Goal: Task Accomplishment & Management: Use online tool/utility

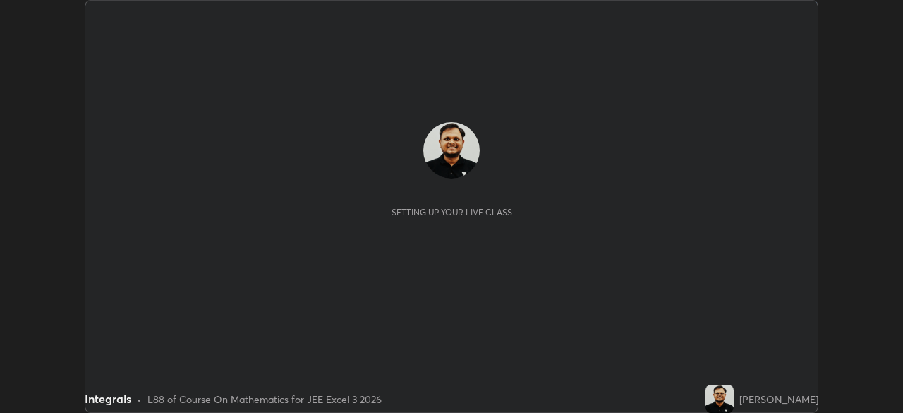
scroll to position [413, 903]
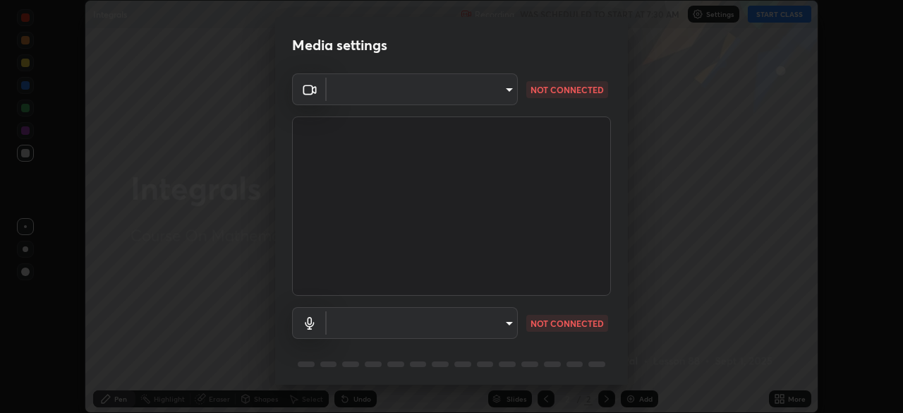
type input "0098613ca96d1cb365b3845fa694b9755ae94ec2d7c0f75973c998bbbf9ace16"
click at [498, 328] on body "Erase all Integrals Recording WAS SCHEDULED TO START AT 7:30 AM Settings START …" at bounding box center [451, 206] width 903 height 413
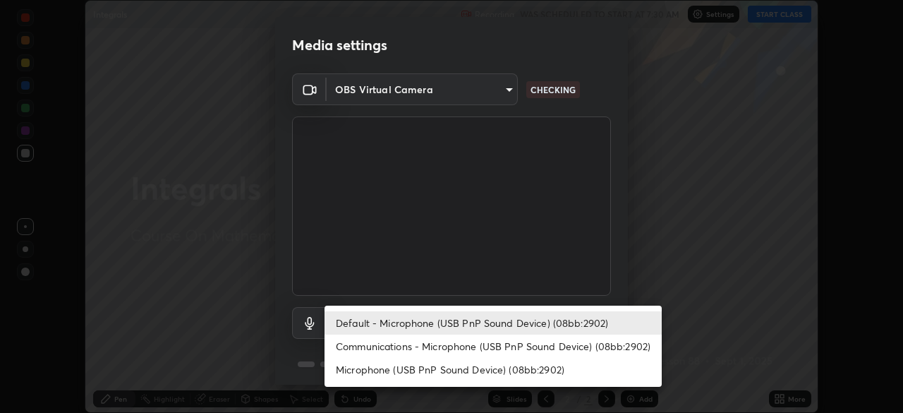
click at [528, 347] on li "Communications - Microphone (USB PnP Sound Device) (08bb:2902)" at bounding box center [493, 346] width 337 height 23
type input "communications"
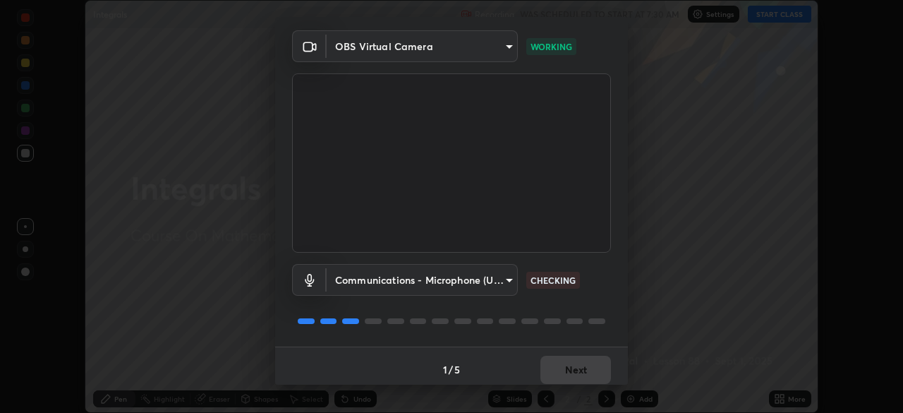
scroll to position [50, 0]
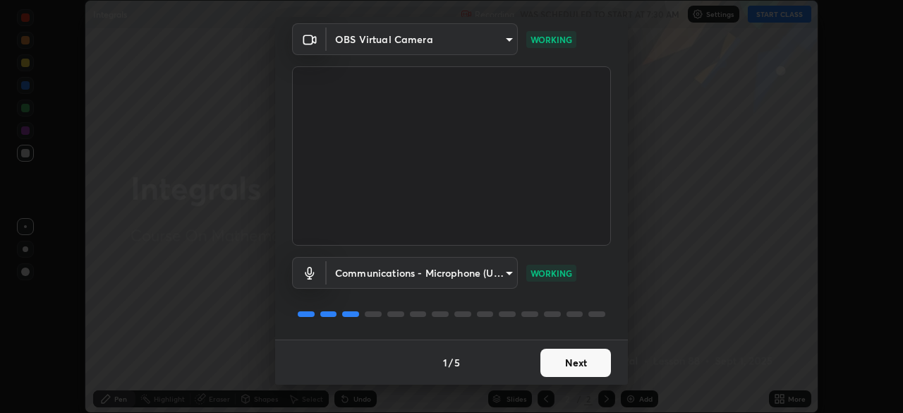
click at [579, 364] on button "Next" at bounding box center [576, 363] width 71 height 28
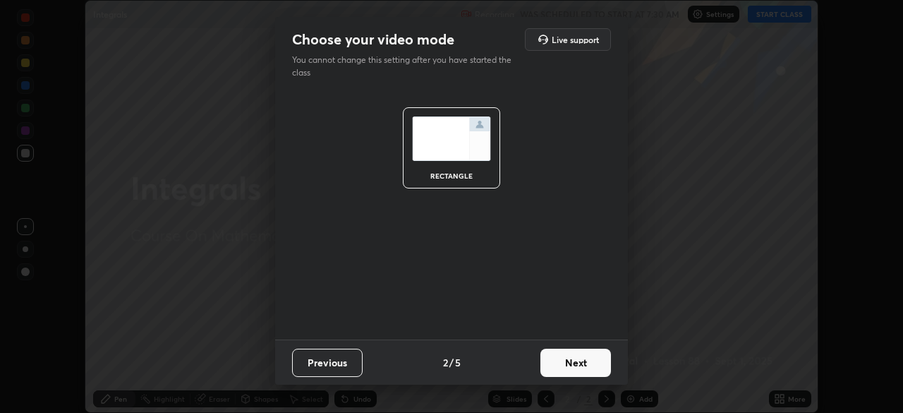
click at [590, 368] on button "Next" at bounding box center [576, 363] width 71 height 28
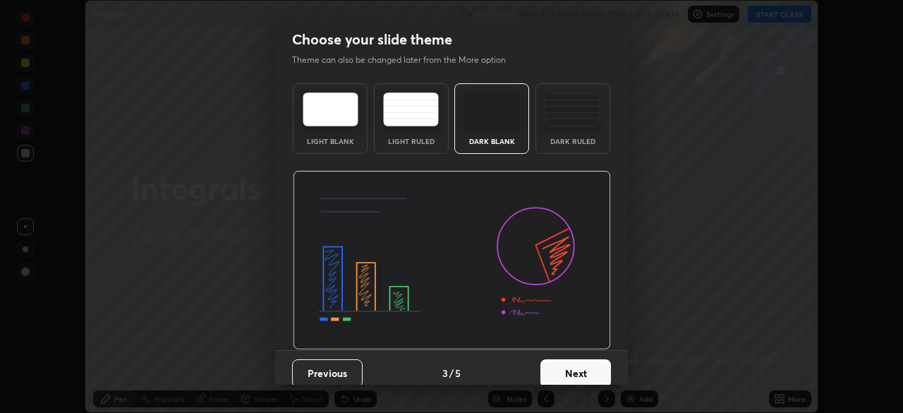
click at [606, 371] on button "Next" at bounding box center [576, 373] width 71 height 28
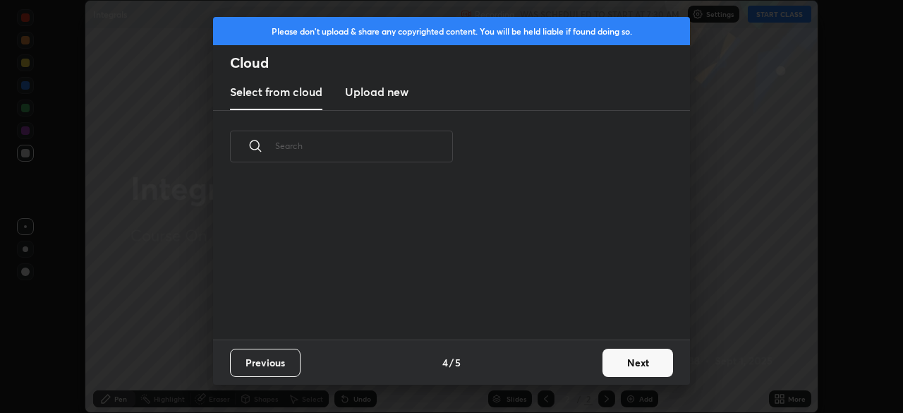
click at [632, 366] on button "Next" at bounding box center [638, 363] width 71 height 28
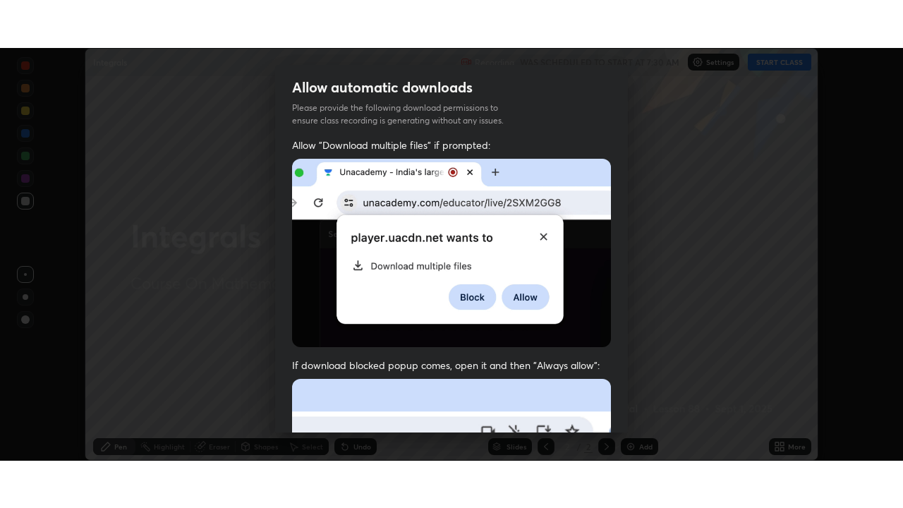
scroll to position [338, 0]
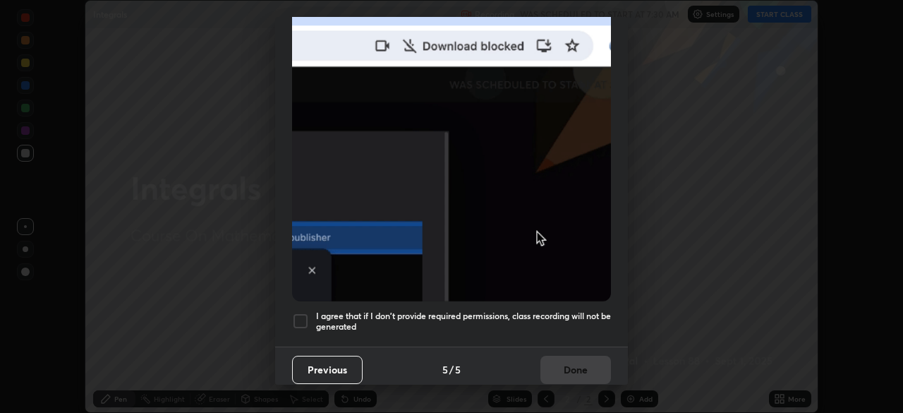
click at [304, 314] on div at bounding box center [300, 321] width 17 height 17
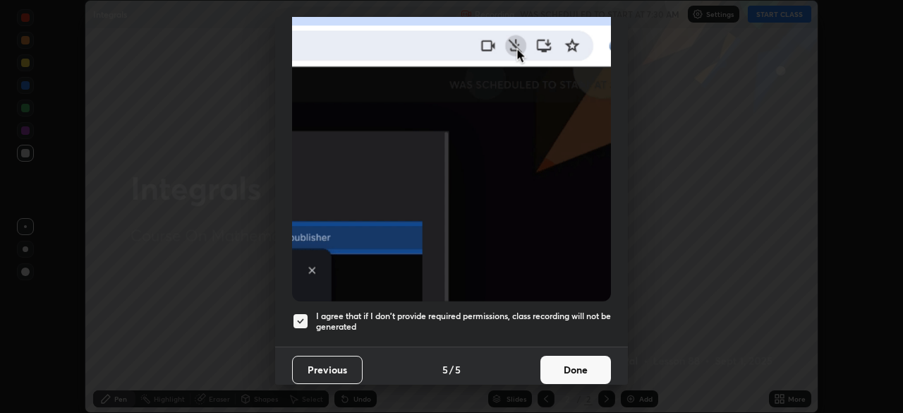
click at [579, 366] on button "Done" at bounding box center [576, 370] width 71 height 28
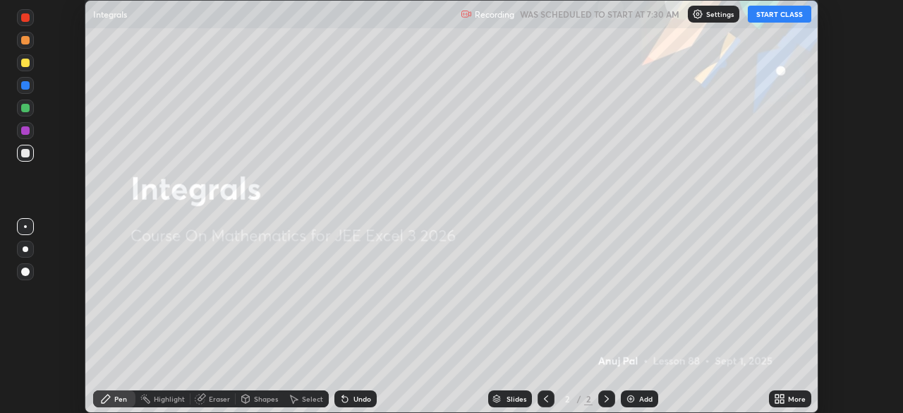
click at [766, 18] on button "START CLASS" at bounding box center [780, 14] width 64 height 17
click at [781, 396] on icon at bounding box center [783, 397] width 4 height 4
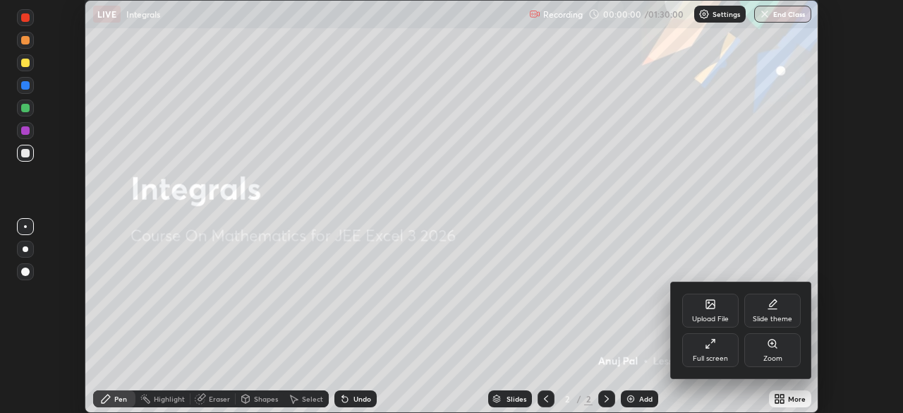
click at [716, 349] on div "Full screen" at bounding box center [711, 350] width 56 height 34
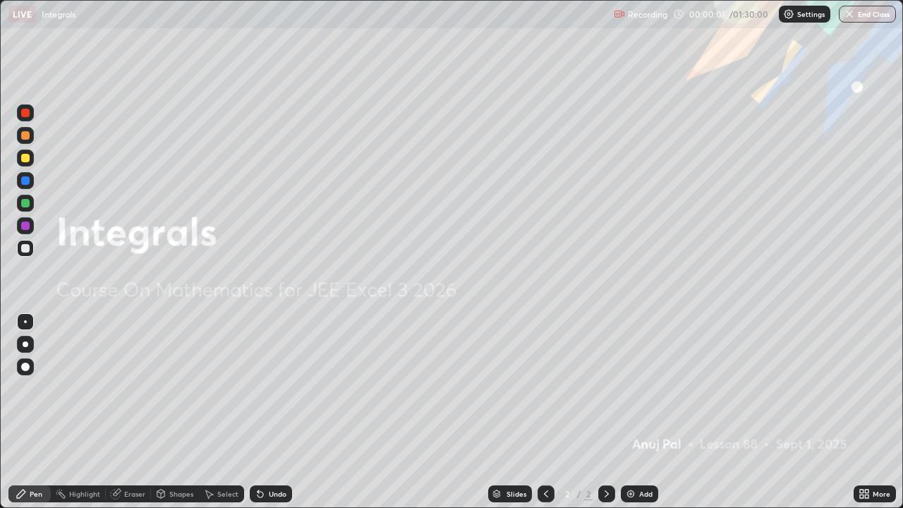
scroll to position [508, 903]
click at [636, 412] on div "Add" at bounding box center [639, 494] width 37 height 17
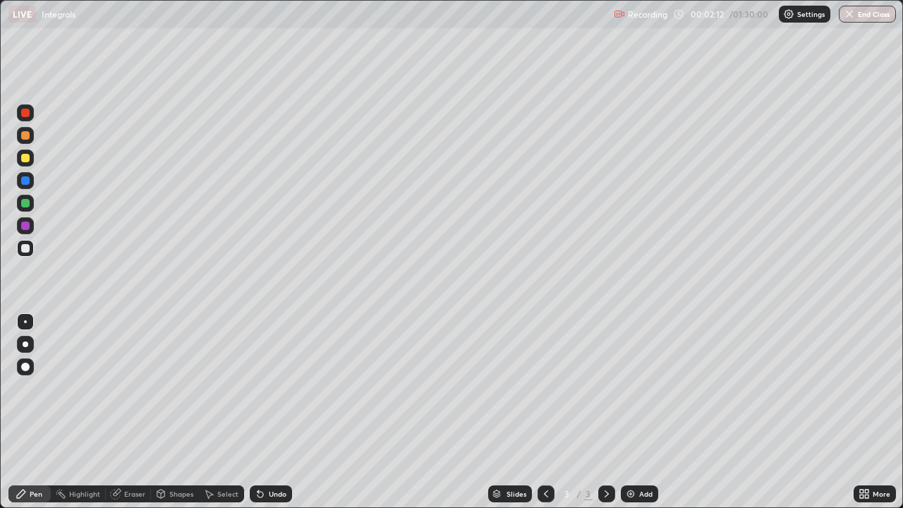
click at [25, 136] on div at bounding box center [25, 135] width 8 height 8
click at [282, 412] on div "Undo" at bounding box center [278, 494] width 18 height 7
click at [29, 160] on div at bounding box center [25, 158] width 8 height 8
click at [28, 250] on div at bounding box center [25, 248] width 8 height 8
click at [275, 412] on div "Undo" at bounding box center [278, 494] width 18 height 7
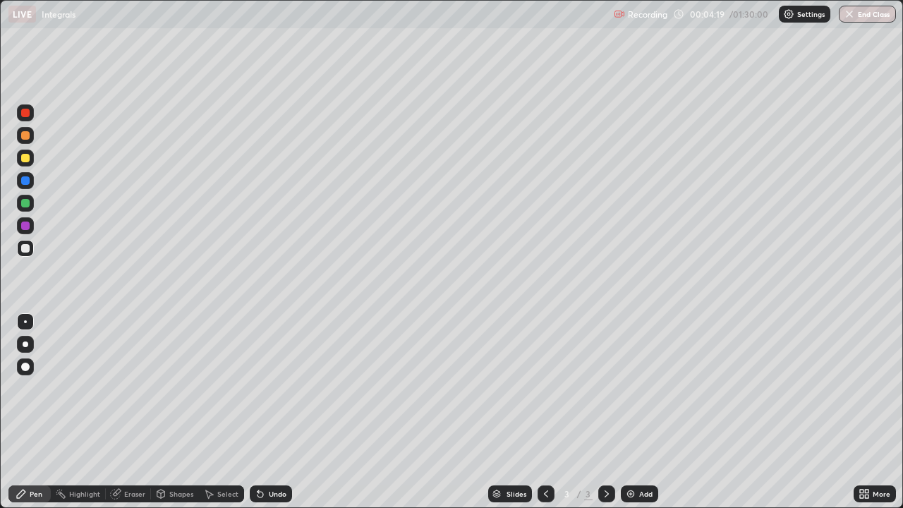
click at [272, 412] on div "Undo" at bounding box center [278, 494] width 18 height 7
click at [137, 412] on div "Eraser" at bounding box center [134, 494] width 21 height 7
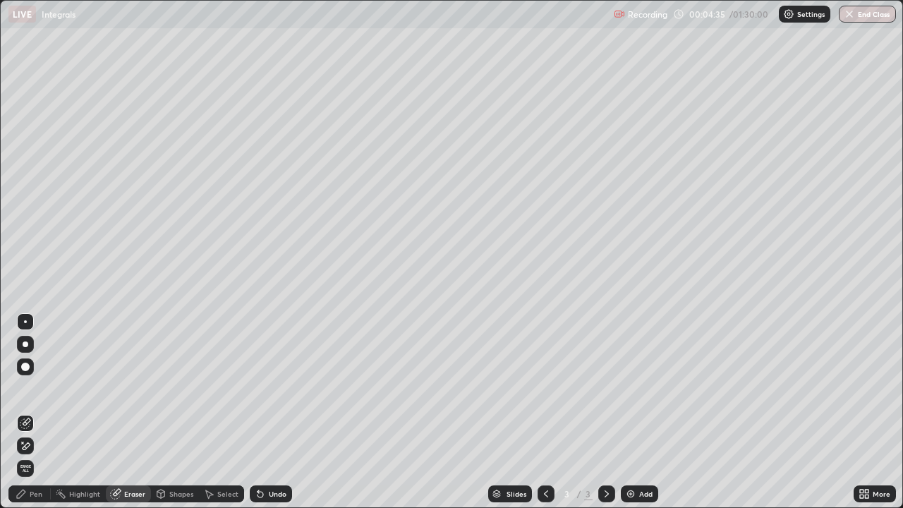
click at [37, 412] on div "Pen" at bounding box center [36, 494] width 13 height 7
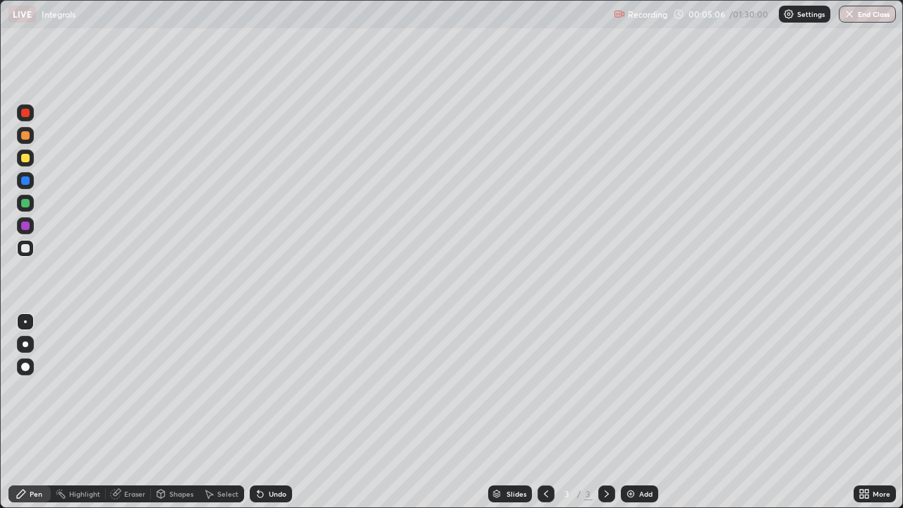
click at [26, 204] on div at bounding box center [25, 203] width 8 height 8
click at [29, 158] on div at bounding box center [25, 158] width 8 height 8
click at [23, 250] on div at bounding box center [25, 248] width 8 height 8
click at [634, 412] on img at bounding box center [630, 493] width 11 height 11
click at [29, 137] on div at bounding box center [25, 135] width 8 height 8
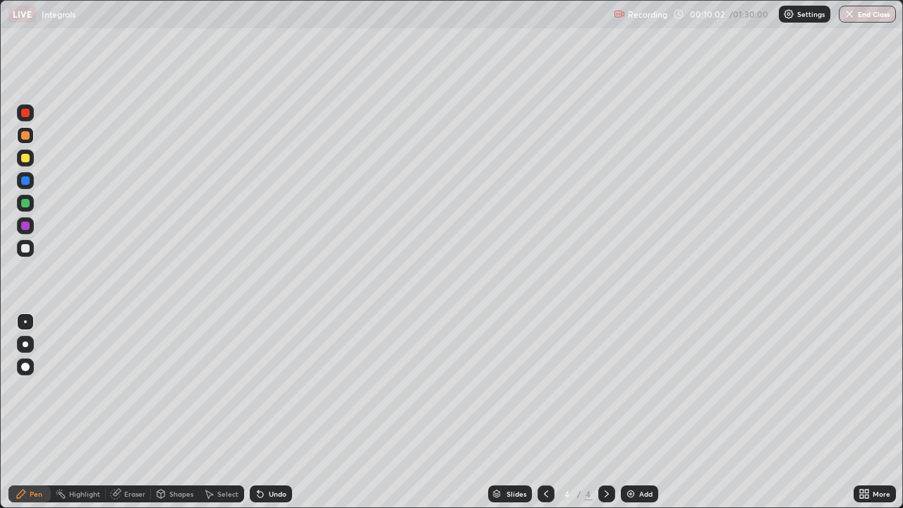
click at [267, 412] on div "Undo" at bounding box center [271, 494] width 42 height 17
click at [270, 412] on div "Undo" at bounding box center [271, 494] width 42 height 17
click at [271, 412] on div "Undo" at bounding box center [271, 494] width 42 height 17
click at [275, 412] on div "Undo" at bounding box center [271, 494] width 42 height 17
click at [269, 412] on div "Undo" at bounding box center [278, 494] width 18 height 7
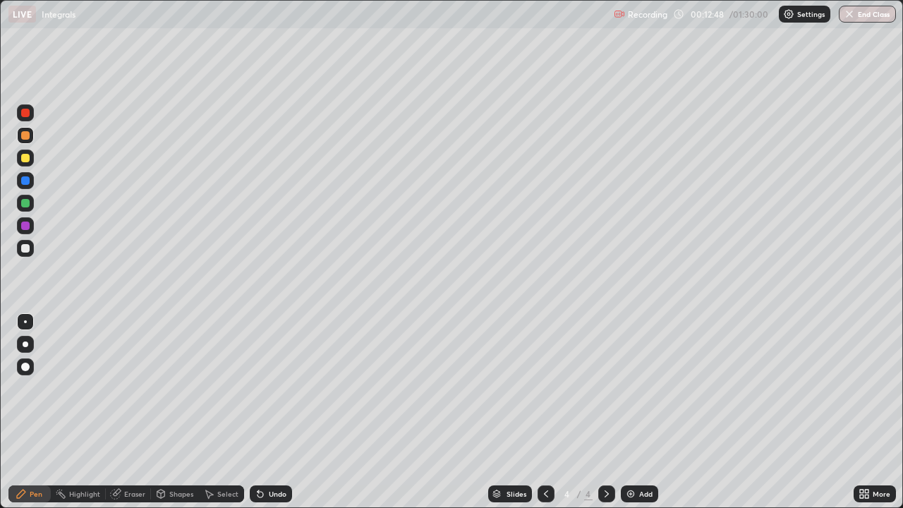
click at [26, 248] on div at bounding box center [25, 248] width 8 height 8
click at [258, 412] on icon at bounding box center [261, 495] width 6 height 6
click at [275, 412] on div "Undo" at bounding box center [278, 494] width 18 height 7
click at [286, 412] on div "Undo" at bounding box center [271, 494] width 42 height 17
click at [281, 412] on div "Undo" at bounding box center [278, 494] width 18 height 7
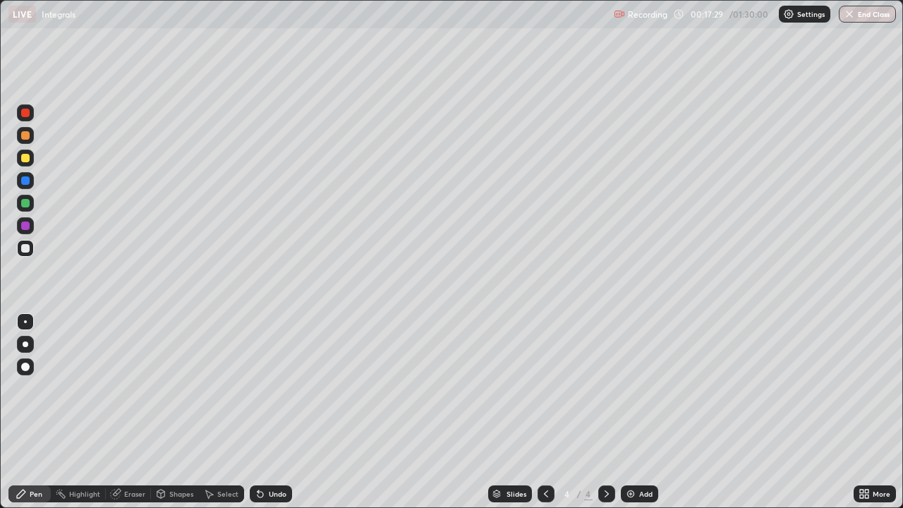
click at [29, 135] on div at bounding box center [25, 135] width 8 height 8
click at [628, 412] on img at bounding box center [630, 493] width 11 height 11
click at [27, 249] on div at bounding box center [25, 248] width 8 height 8
click at [266, 412] on div "Undo" at bounding box center [271, 494] width 42 height 17
click at [27, 162] on div at bounding box center [25, 158] width 8 height 8
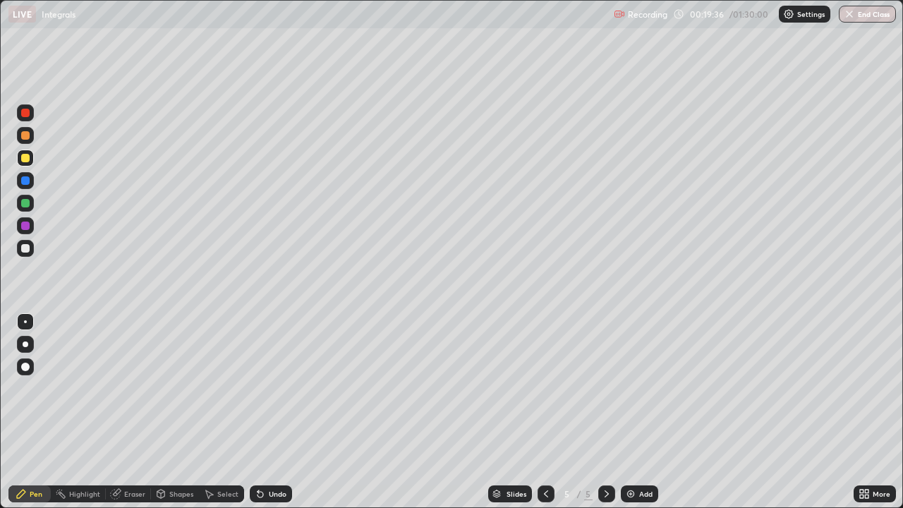
click at [28, 247] on div at bounding box center [25, 248] width 8 height 8
click at [263, 412] on icon at bounding box center [260, 493] width 11 height 11
click at [25, 228] on div at bounding box center [25, 226] width 8 height 8
click at [28, 160] on div at bounding box center [25, 158] width 8 height 8
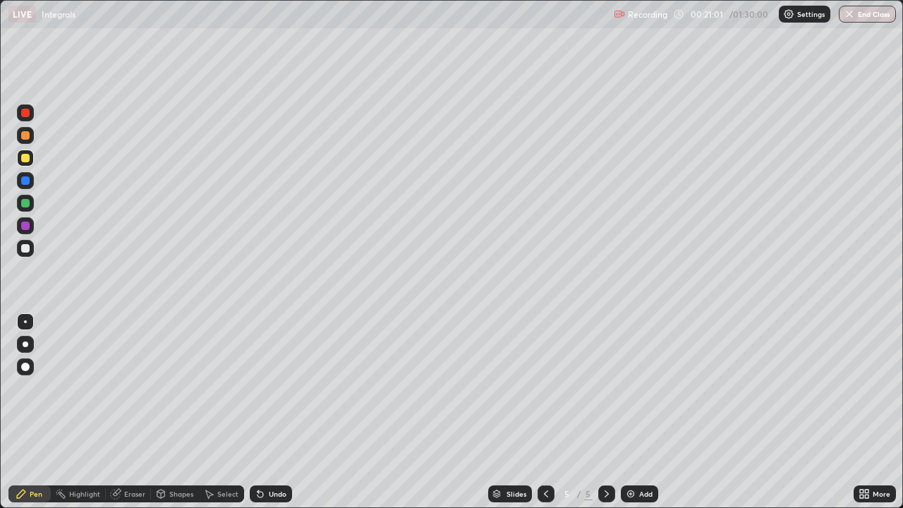
click at [29, 246] on div at bounding box center [25, 248] width 8 height 8
click at [23, 137] on div at bounding box center [25, 135] width 8 height 8
click at [28, 205] on div at bounding box center [25, 203] width 8 height 8
click at [630, 412] on img at bounding box center [630, 493] width 11 height 11
click at [269, 412] on div "Undo" at bounding box center [278, 494] width 18 height 7
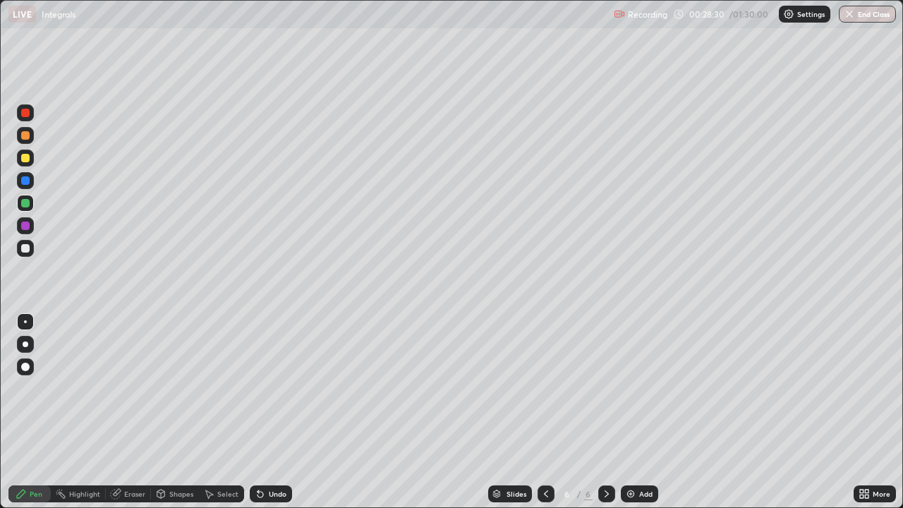
click at [282, 412] on div "Undo" at bounding box center [278, 494] width 18 height 7
click at [25, 157] on div at bounding box center [25, 158] width 8 height 8
click at [275, 412] on div "Undo" at bounding box center [278, 494] width 18 height 7
click at [25, 204] on div at bounding box center [25, 203] width 8 height 8
click at [266, 412] on div "Undo" at bounding box center [271, 494] width 42 height 17
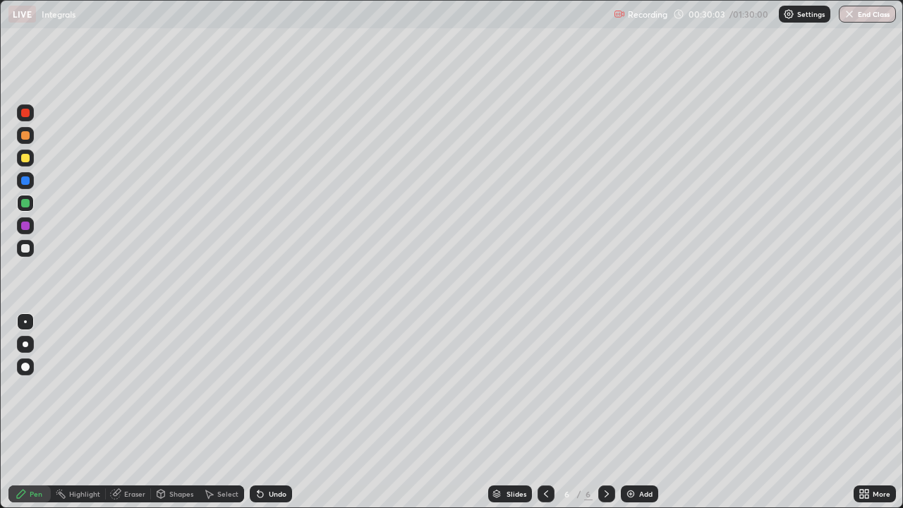
click at [268, 412] on div "Undo" at bounding box center [271, 494] width 42 height 17
click at [28, 250] on div at bounding box center [25, 248] width 8 height 8
click at [139, 412] on div "Eraser" at bounding box center [134, 494] width 21 height 7
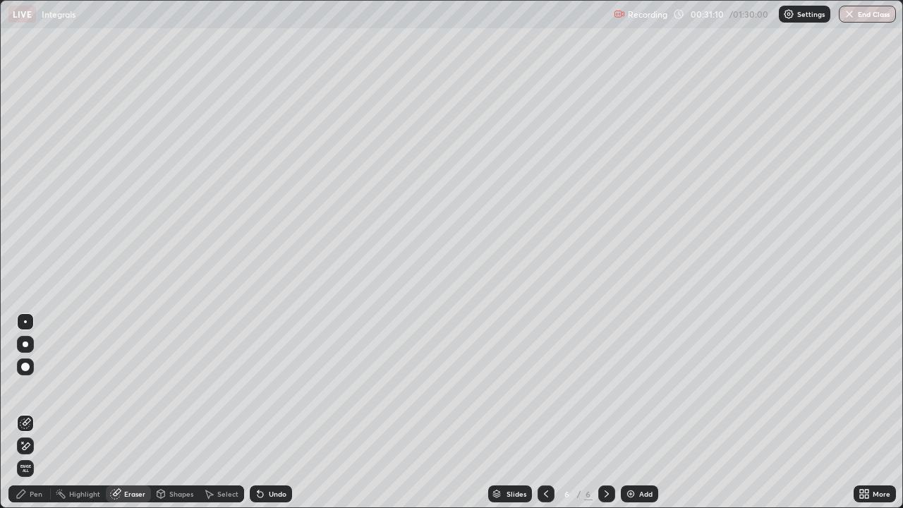
click at [44, 412] on div "Pen" at bounding box center [29, 494] width 42 height 17
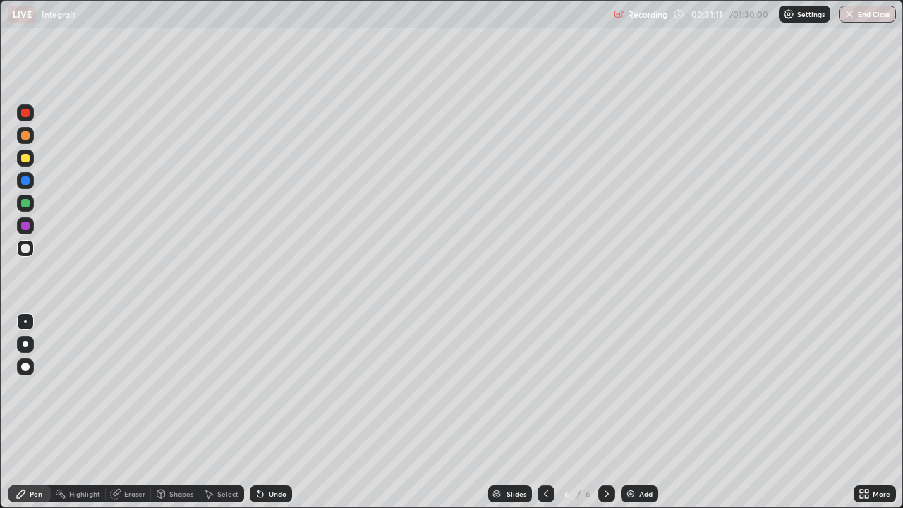
click at [25, 204] on div at bounding box center [25, 203] width 8 height 8
click at [28, 157] on div at bounding box center [25, 158] width 8 height 8
click at [278, 412] on div "Undo" at bounding box center [278, 494] width 18 height 7
click at [143, 412] on div "Eraser" at bounding box center [134, 494] width 21 height 7
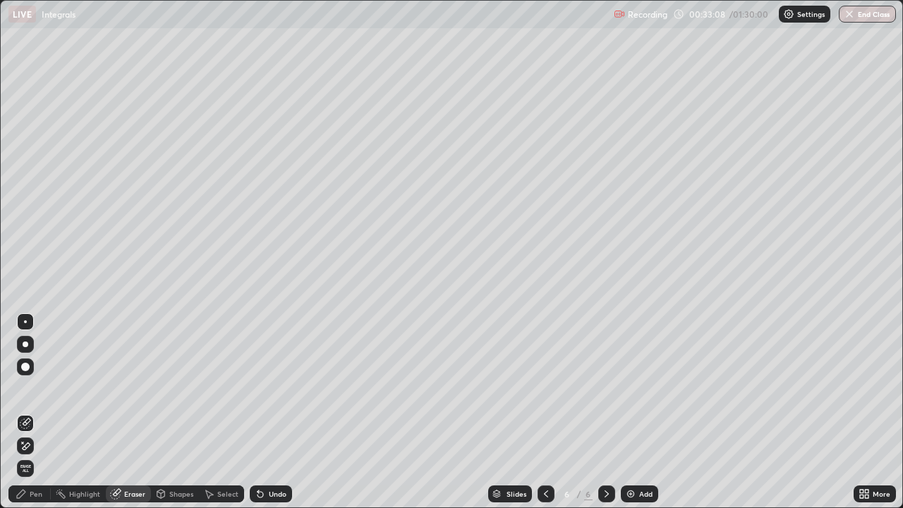
click at [41, 412] on div "Pen" at bounding box center [36, 494] width 13 height 7
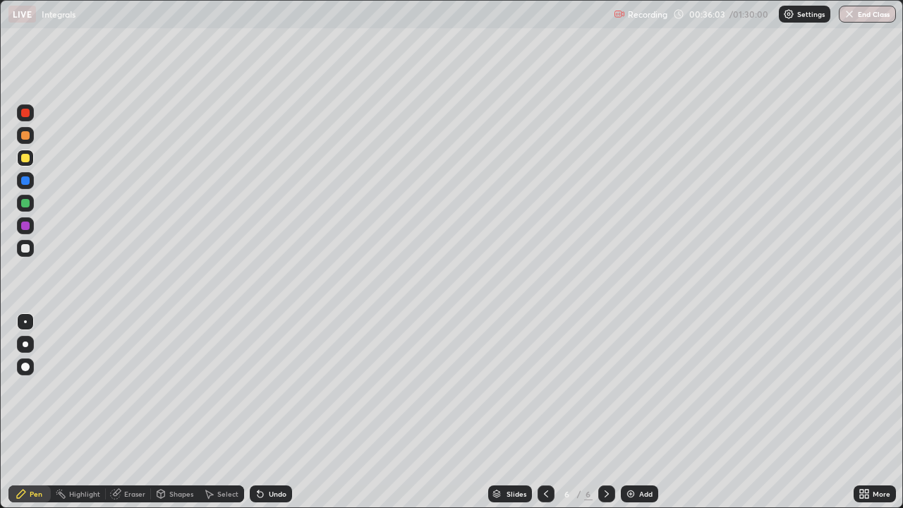
click at [632, 412] on img at bounding box center [630, 493] width 11 height 11
click at [28, 250] on div at bounding box center [25, 248] width 8 height 8
click at [264, 412] on icon at bounding box center [260, 493] width 11 height 11
click at [266, 412] on div "Undo" at bounding box center [271, 494] width 42 height 17
click at [277, 412] on div "Undo" at bounding box center [271, 494] width 42 height 17
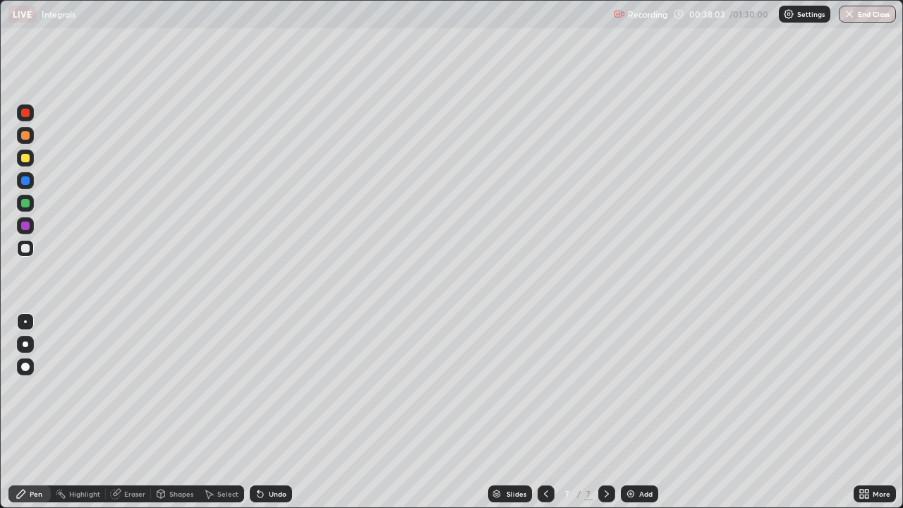
click at [280, 412] on div "Undo" at bounding box center [271, 494] width 42 height 17
click at [26, 142] on div at bounding box center [25, 135] width 17 height 17
click at [137, 412] on div "Eraser" at bounding box center [134, 494] width 21 height 7
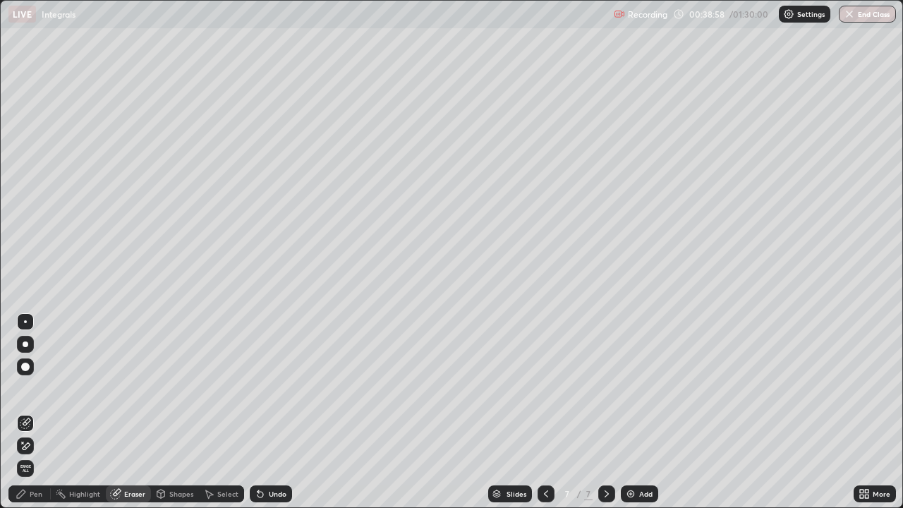
click at [44, 412] on div "Pen" at bounding box center [29, 494] width 42 height 17
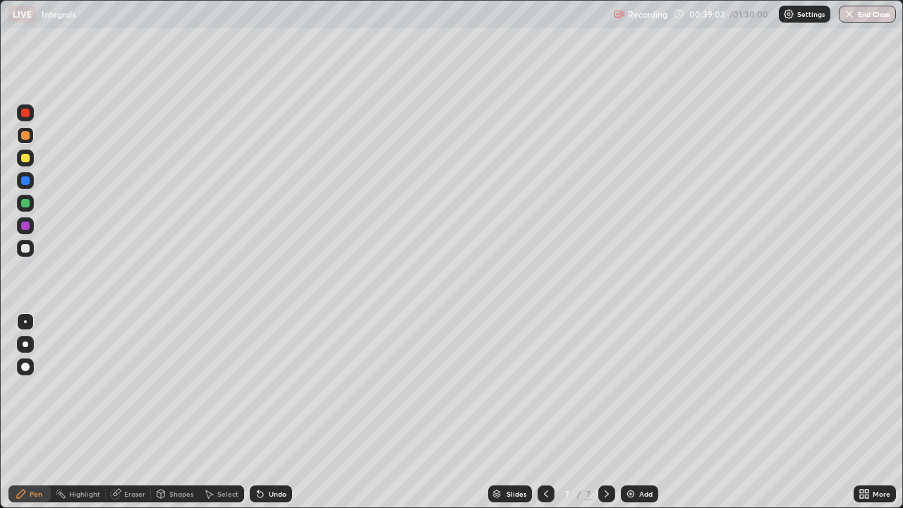
click at [288, 412] on div "Undo" at bounding box center [271, 494] width 42 height 17
click at [284, 412] on div "Undo" at bounding box center [271, 494] width 42 height 17
click at [288, 412] on div "Undo" at bounding box center [271, 494] width 42 height 17
click at [139, 412] on div "Eraser" at bounding box center [134, 494] width 21 height 7
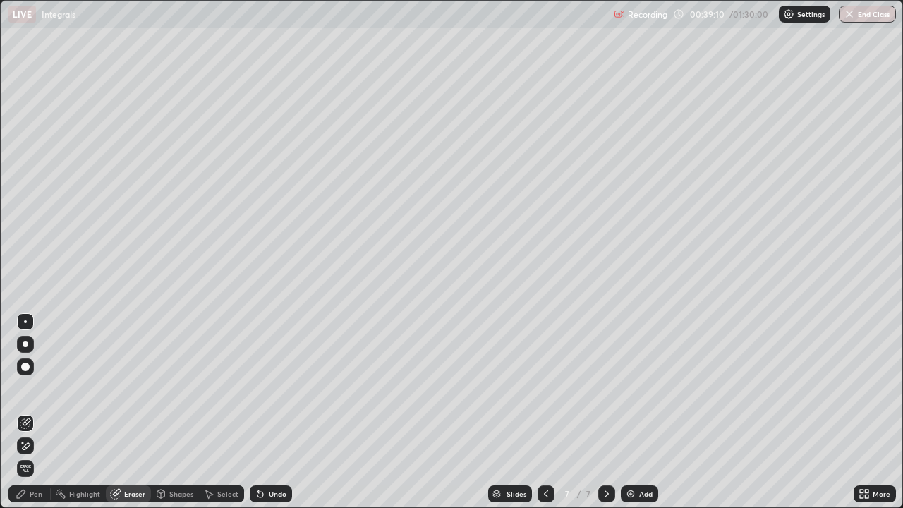
click at [44, 412] on div "Pen" at bounding box center [29, 494] width 42 height 17
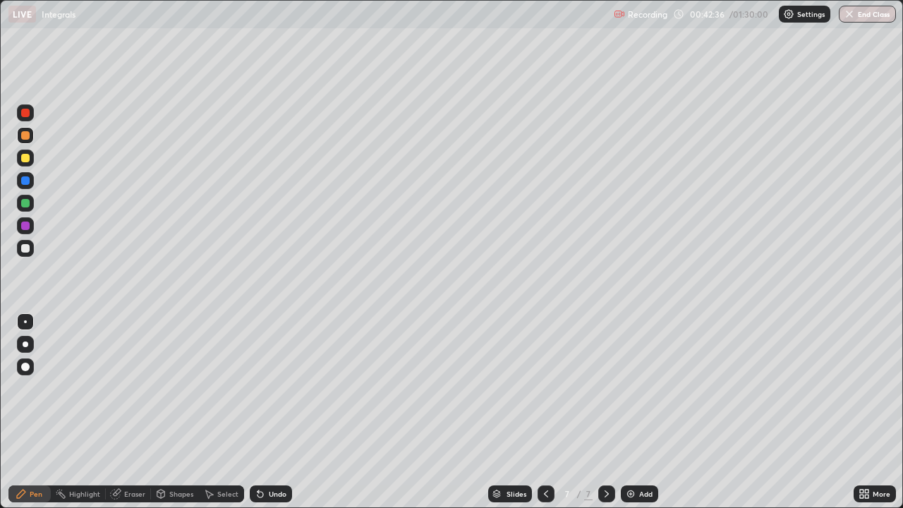
click at [25, 250] on div at bounding box center [25, 248] width 8 height 8
click at [280, 412] on div "Undo" at bounding box center [278, 494] width 18 height 7
click at [272, 412] on div "Undo" at bounding box center [271, 494] width 42 height 17
click at [30, 136] on div at bounding box center [25, 135] width 17 height 17
click at [630, 412] on img at bounding box center [630, 493] width 11 height 11
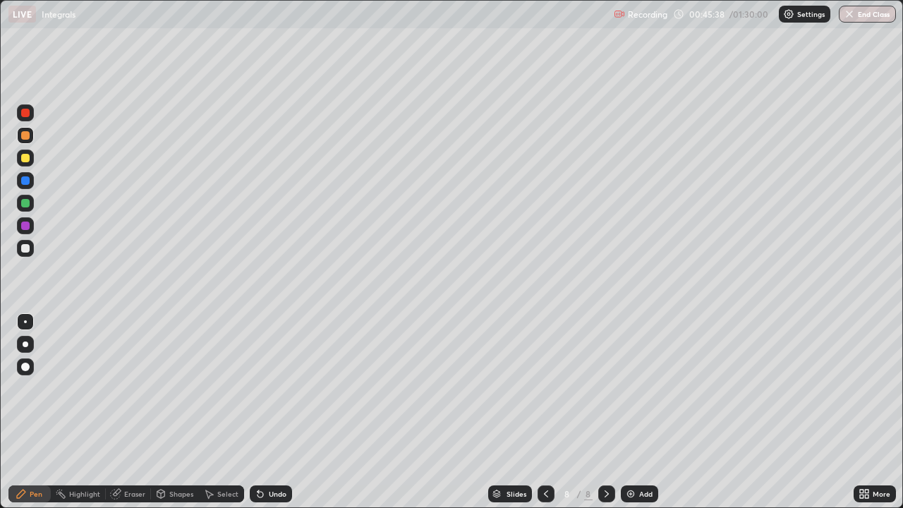
click at [134, 412] on div "Eraser" at bounding box center [134, 494] width 21 height 7
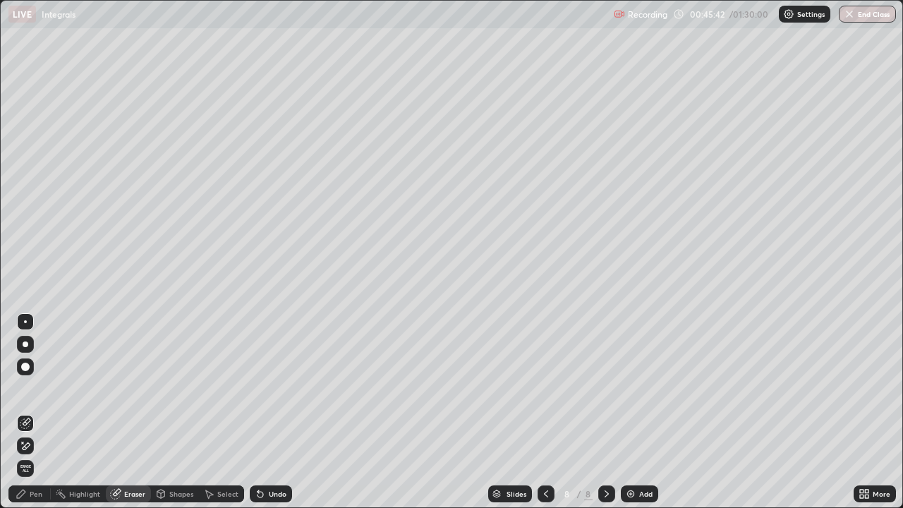
click at [34, 412] on div "Pen" at bounding box center [36, 494] width 13 height 7
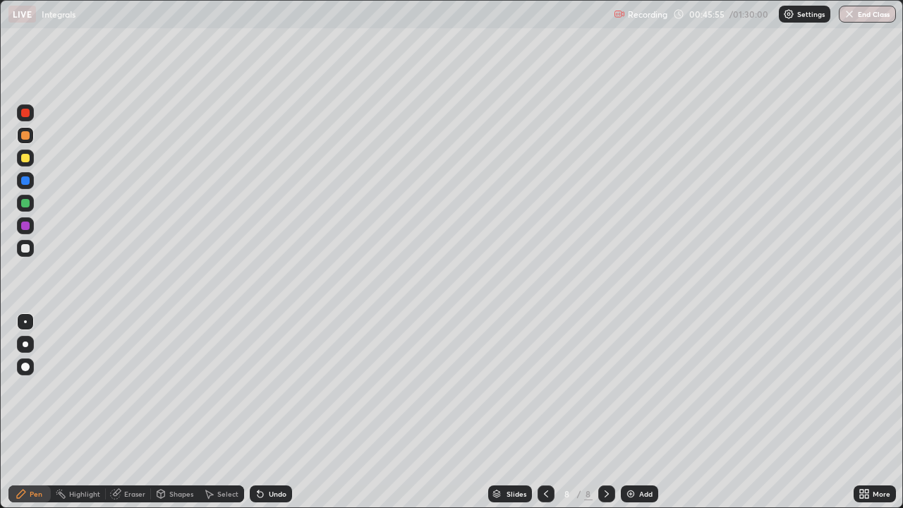
click at [275, 412] on div "Undo" at bounding box center [278, 494] width 18 height 7
click at [280, 412] on div "Undo" at bounding box center [271, 494] width 42 height 17
click at [140, 412] on div "Eraser" at bounding box center [134, 494] width 21 height 7
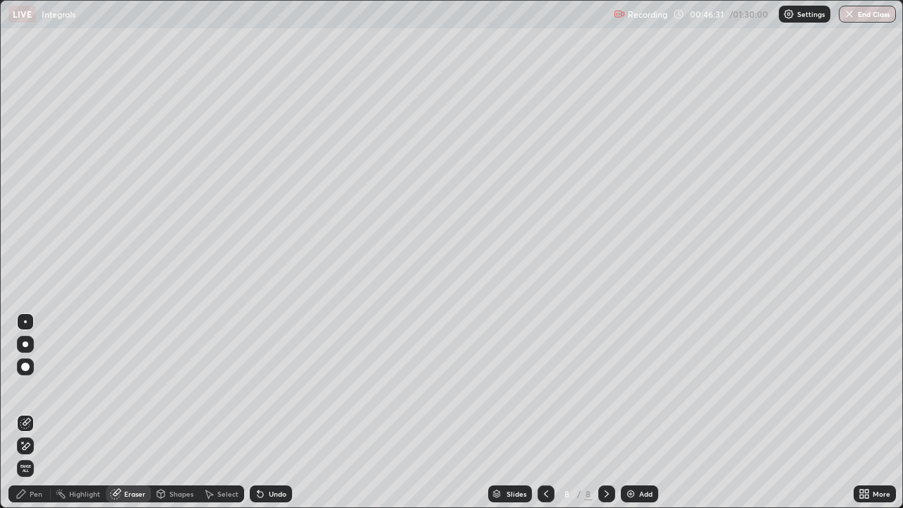
click at [38, 412] on div "Pen" at bounding box center [36, 494] width 13 height 7
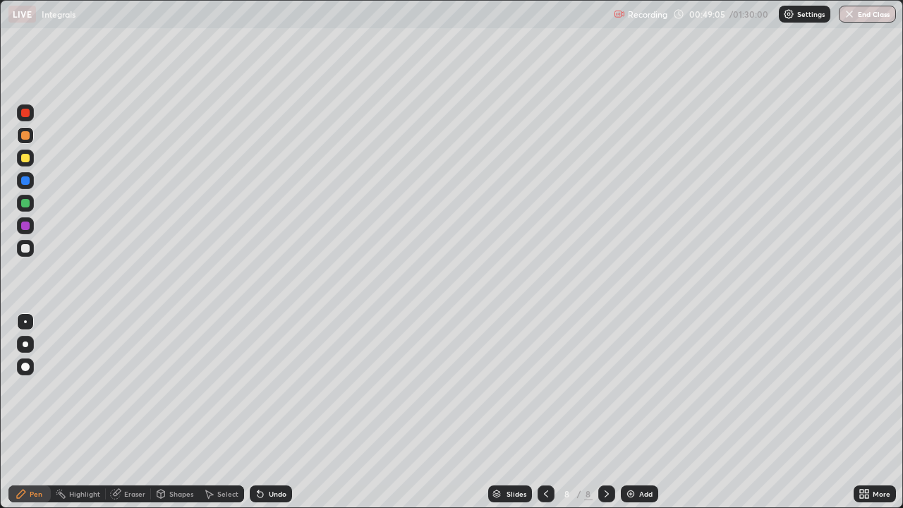
click at [25, 248] on div at bounding box center [25, 248] width 8 height 8
click at [258, 412] on icon at bounding box center [261, 495] width 6 height 6
click at [270, 412] on div "Undo" at bounding box center [278, 494] width 18 height 7
click at [270, 412] on div "Undo" at bounding box center [271, 494] width 42 height 17
click at [275, 412] on div "Undo" at bounding box center [278, 494] width 18 height 7
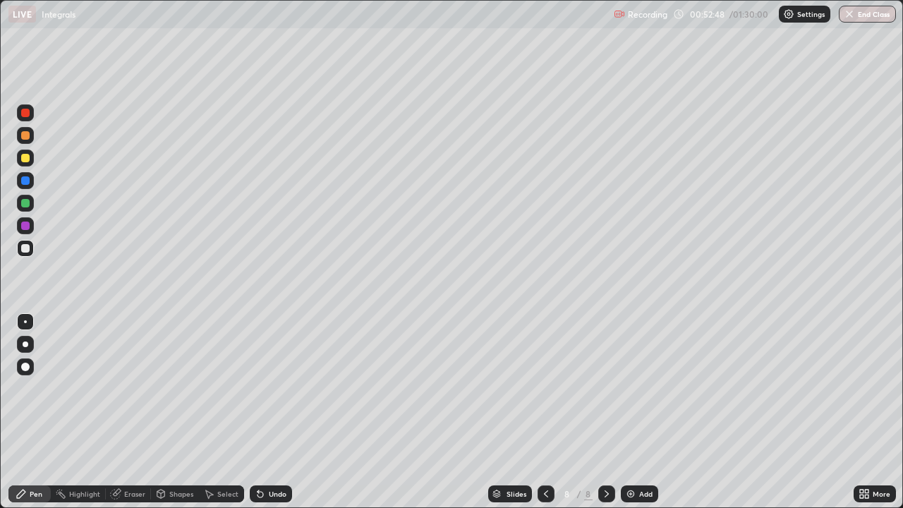
click at [284, 412] on div "Undo" at bounding box center [278, 494] width 18 height 7
click at [272, 412] on div "Undo" at bounding box center [271, 494] width 42 height 17
click at [25, 138] on div at bounding box center [25, 135] width 8 height 8
click at [641, 412] on div "Add" at bounding box center [646, 494] width 13 height 7
click at [269, 412] on div "Undo" at bounding box center [278, 494] width 18 height 7
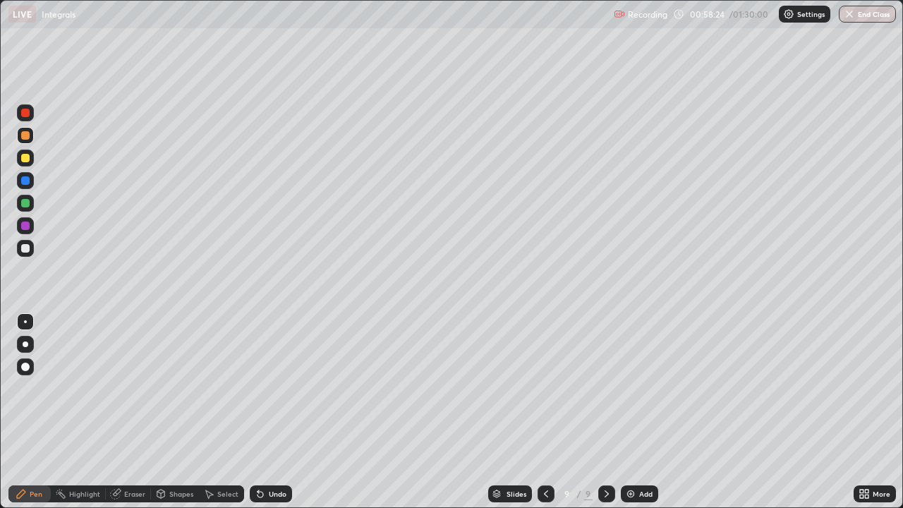
click at [128, 412] on div "Eraser" at bounding box center [134, 494] width 21 height 7
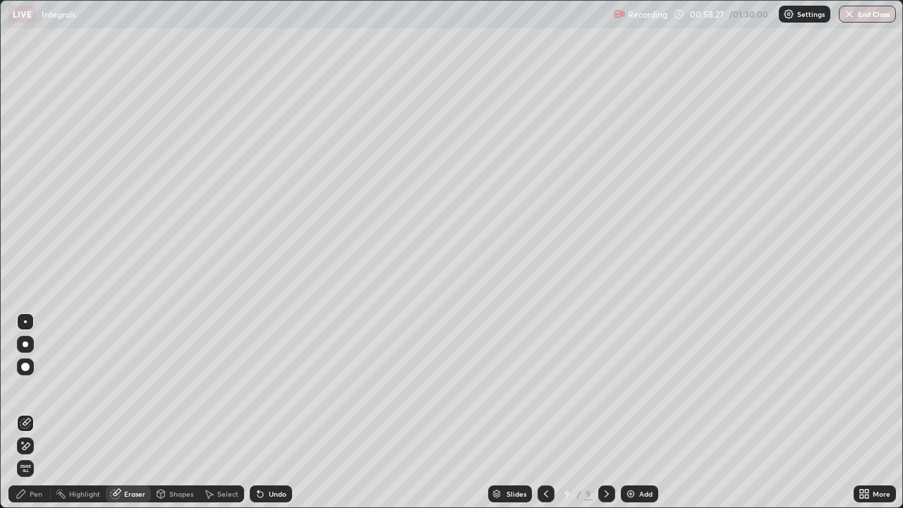
click at [36, 412] on div "Pen" at bounding box center [36, 494] width 13 height 7
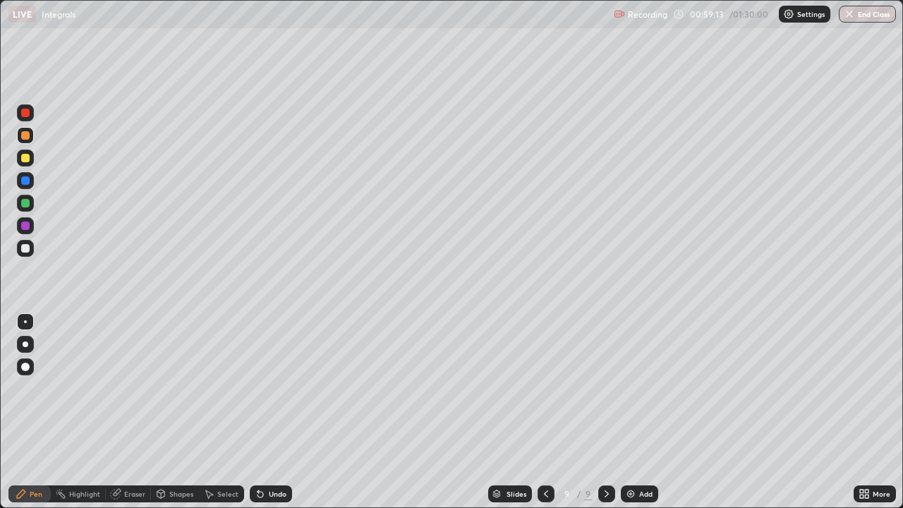
click at [24, 250] on div at bounding box center [25, 248] width 8 height 8
click at [131, 412] on div "Eraser" at bounding box center [134, 494] width 21 height 7
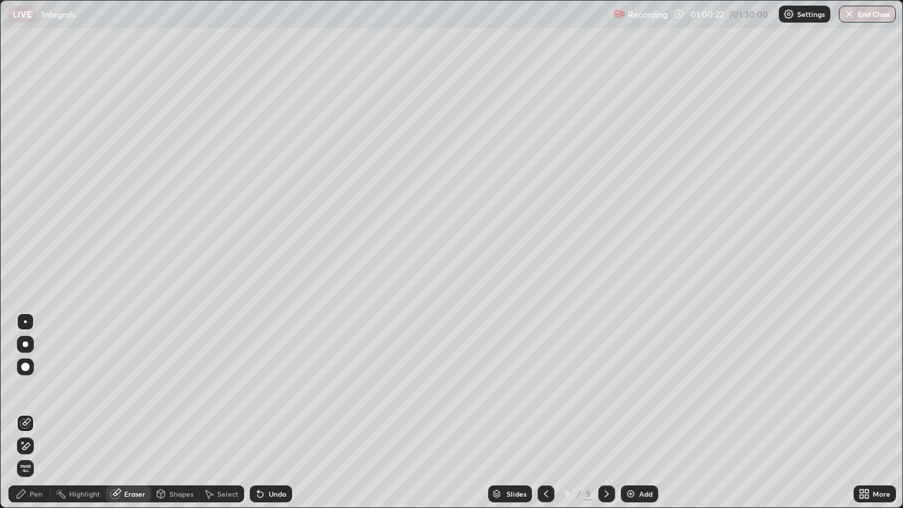
click at [39, 412] on div "Pen" at bounding box center [29, 494] width 42 height 17
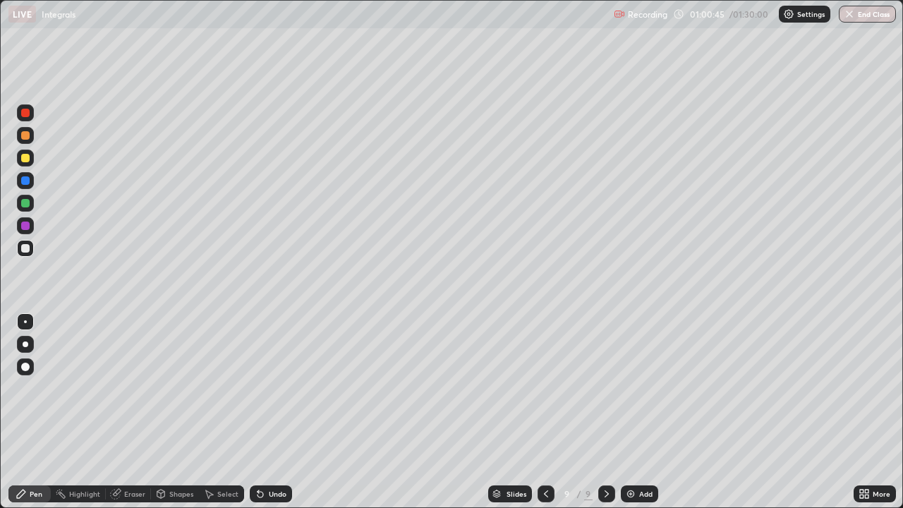
click at [288, 412] on div "Undo" at bounding box center [271, 494] width 42 height 17
click at [25, 159] on div at bounding box center [25, 158] width 8 height 8
click at [271, 412] on div "Undo" at bounding box center [278, 494] width 18 height 7
click at [30, 256] on div at bounding box center [25, 248] width 17 height 17
click at [275, 412] on div "Undo" at bounding box center [278, 494] width 18 height 7
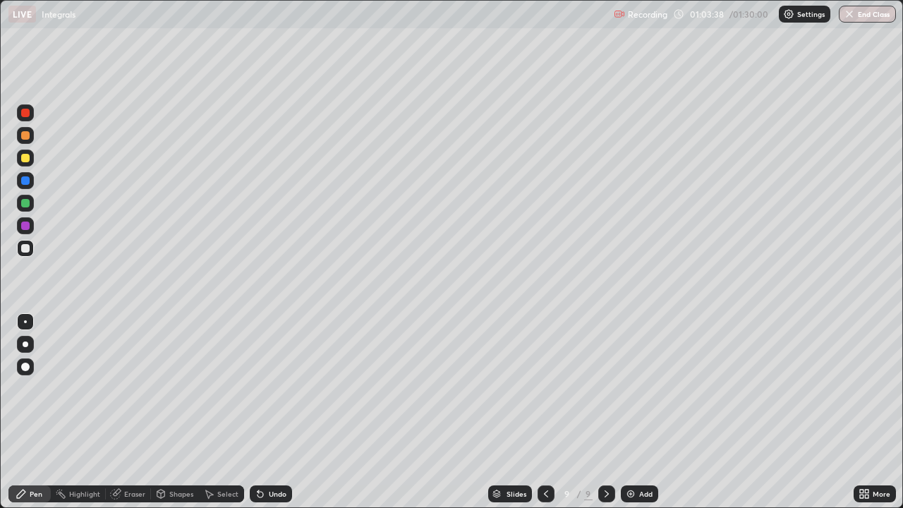
click at [27, 227] on div at bounding box center [25, 226] width 8 height 8
click at [31, 136] on div at bounding box center [25, 135] width 17 height 17
click at [630, 412] on img at bounding box center [630, 493] width 11 height 11
click at [258, 412] on icon at bounding box center [261, 495] width 6 height 6
click at [267, 412] on div "Undo" at bounding box center [271, 494] width 42 height 17
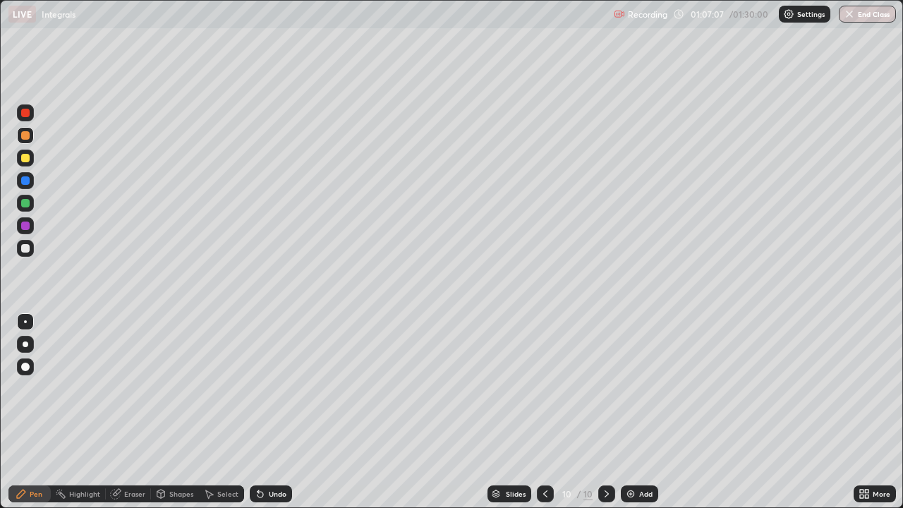
click at [270, 412] on div "Undo" at bounding box center [278, 494] width 18 height 7
click at [32, 253] on div at bounding box center [25, 248] width 17 height 17
click at [272, 412] on div "Undo" at bounding box center [271, 494] width 42 height 17
click at [278, 412] on div "Undo" at bounding box center [278, 494] width 18 height 7
click at [282, 412] on div "Undo" at bounding box center [278, 494] width 18 height 7
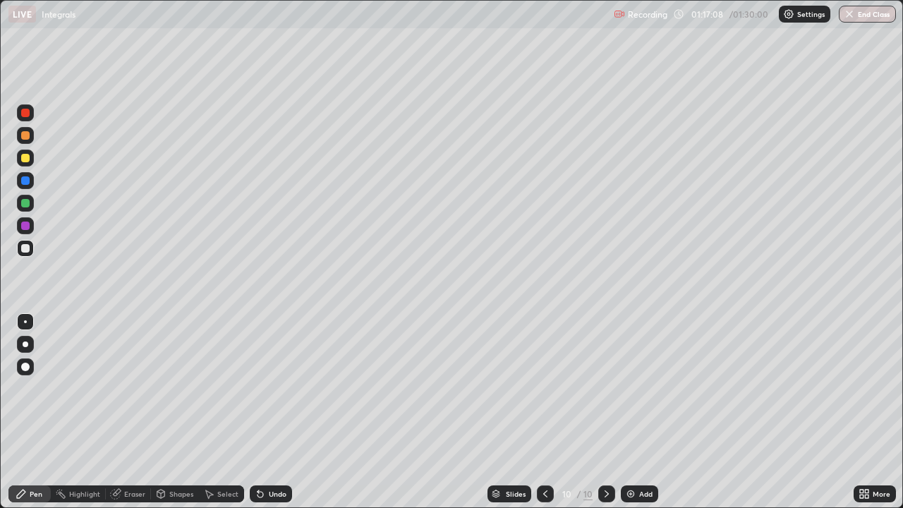
click at [632, 412] on img at bounding box center [630, 493] width 11 height 11
click at [26, 136] on div at bounding box center [25, 135] width 8 height 8
click at [26, 248] on div at bounding box center [25, 248] width 8 height 8
click at [269, 412] on div "Undo" at bounding box center [278, 494] width 18 height 7
click at [275, 412] on div "Undo" at bounding box center [278, 494] width 18 height 7
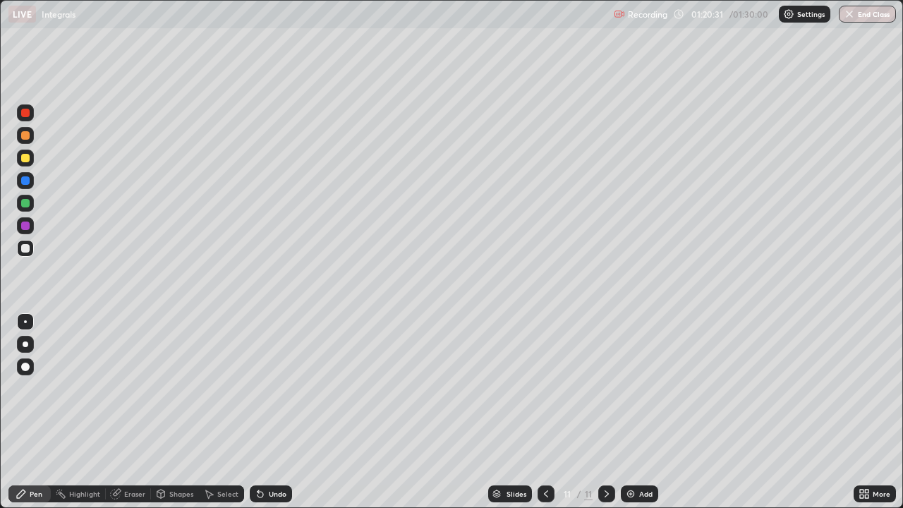
click at [275, 412] on div "Undo" at bounding box center [278, 494] width 18 height 7
click at [858, 18] on button "End Class" at bounding box center [867, 14] width 57 height 17
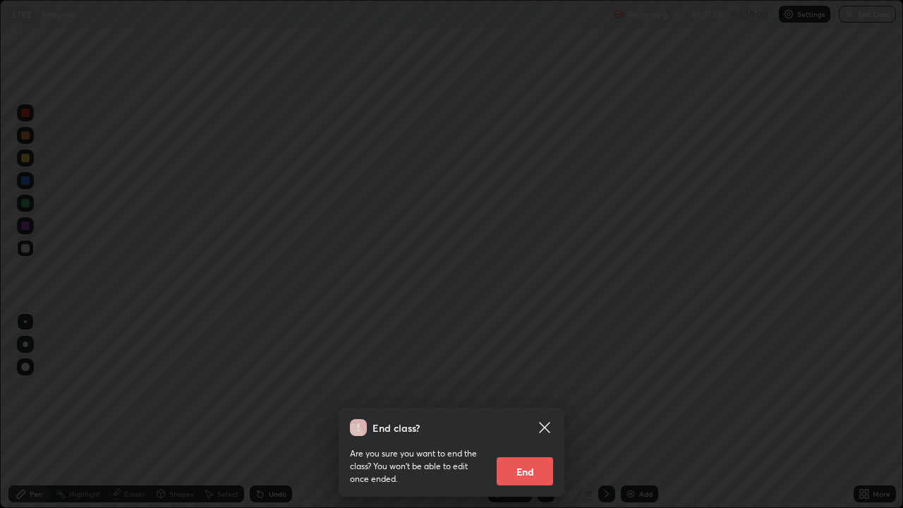
click at [539, 412] on button "End" at bounding box center [525, 471] width 56 height 28
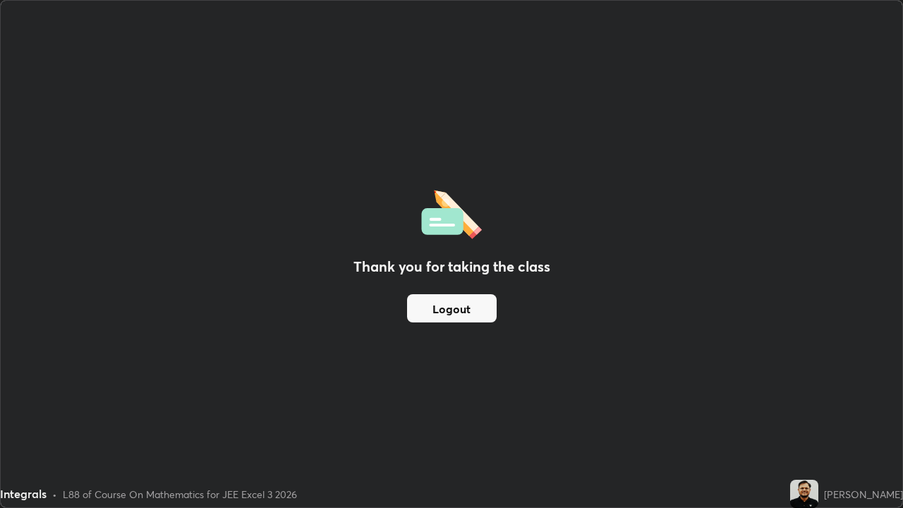
click at [455, 311] on button "Logout" at bounding box center [452, 308] width 90 height 28
